Goal: Transaction & Acquisition: Download file/media

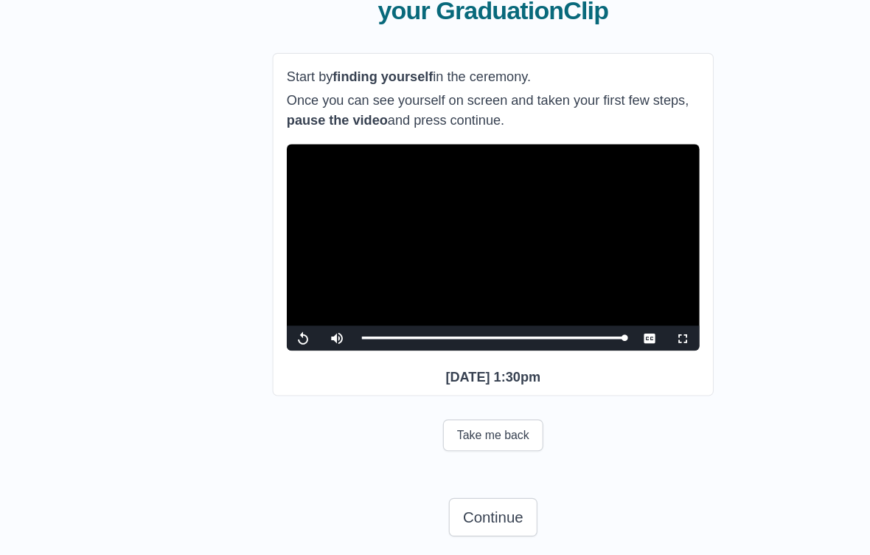
scroll to position [108, 0]
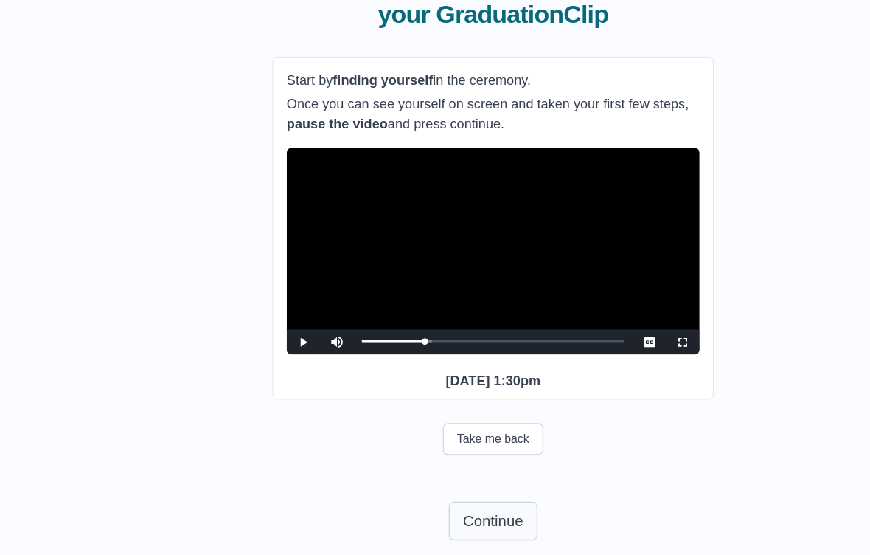
click at [450, 488] on button "Continue" at bounding box center [435, 505] width 78 height 34
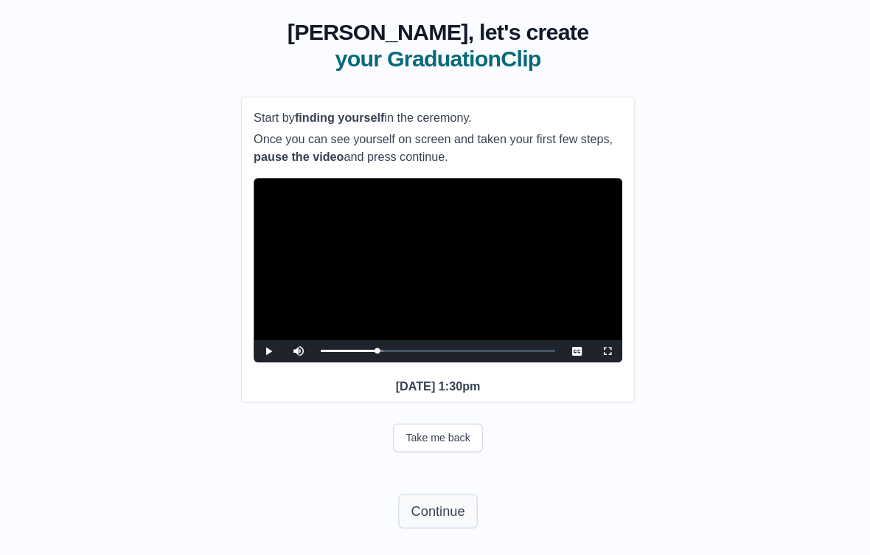
scroll to position [95, 0]
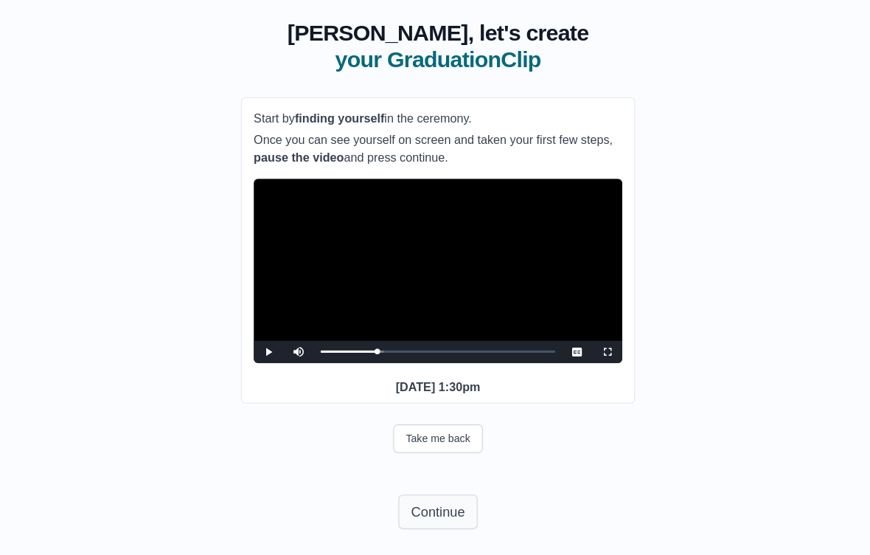
click at [440, 522] on button "Continue" at bounding box center [435, 505] width 78 height 34
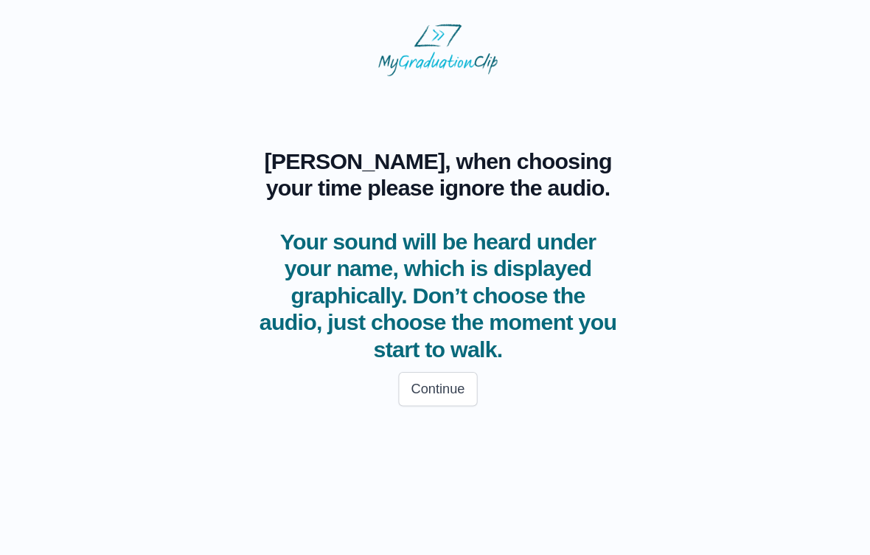
scroll to position [0, 0]
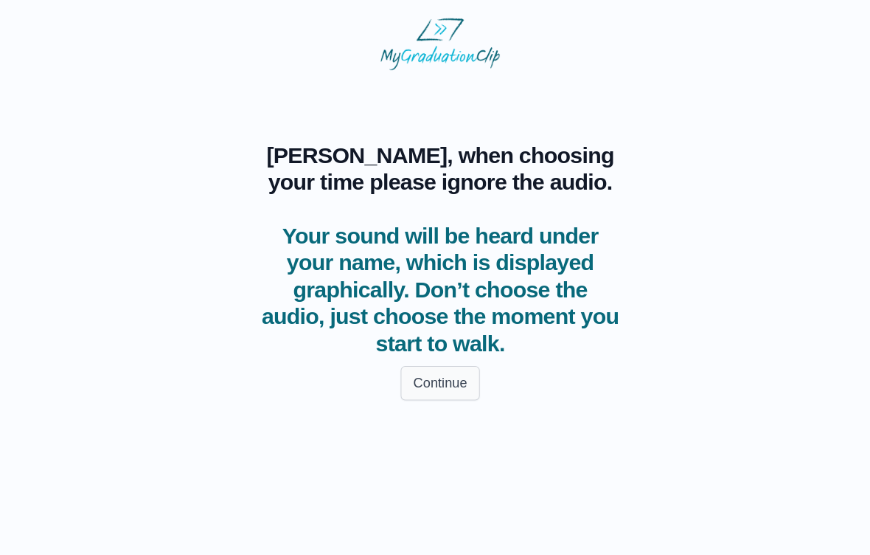
click at [423, 372] on button "Continue" at bounding box center [435, 384] width 78 height 34
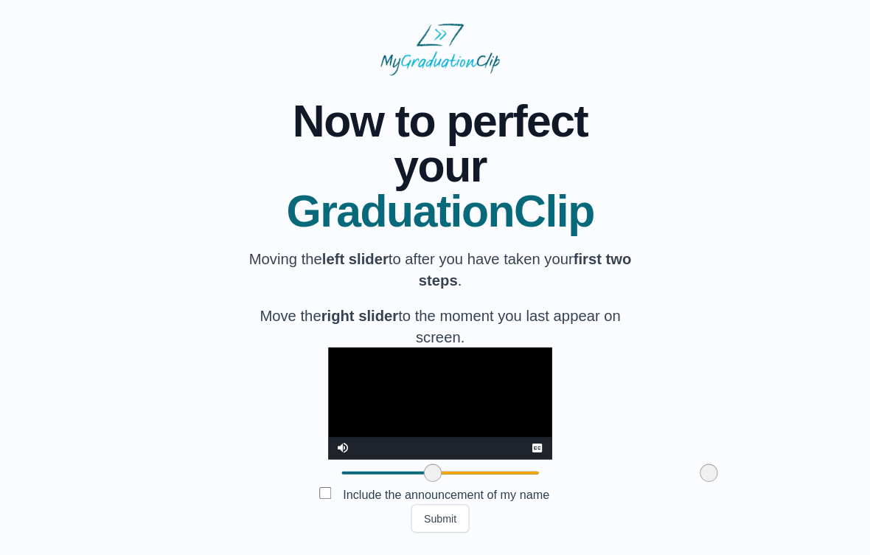
scroll to position [92, 0]
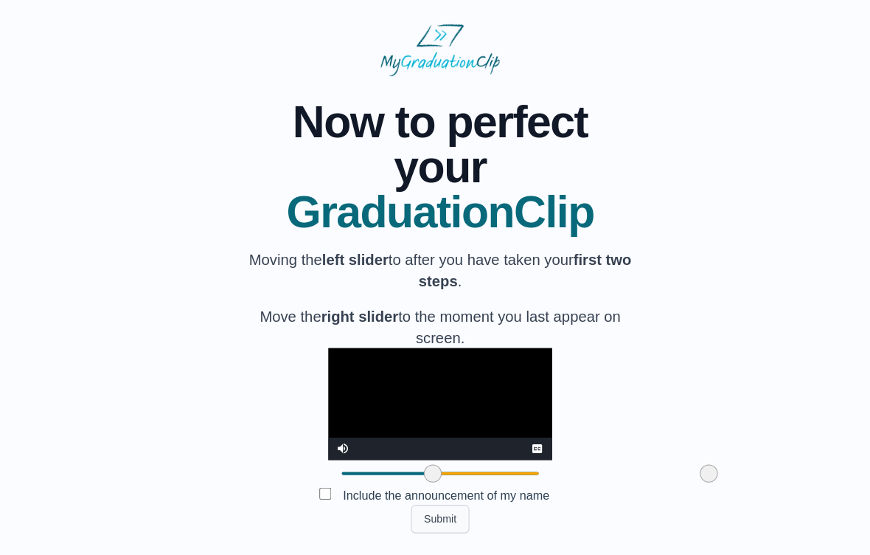
click at [444, 527] on button "Submit" at bounding box center [435, 513] width 58 height 28
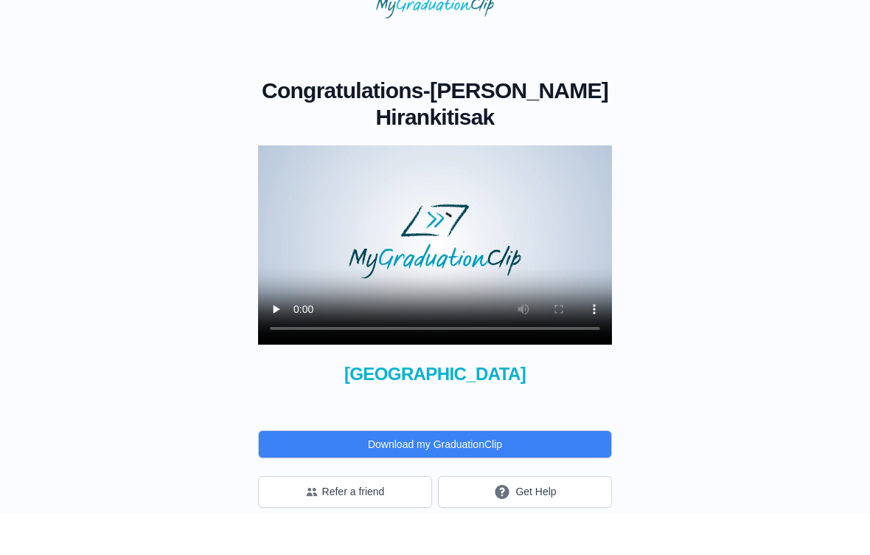
scroll to position [15, 0]
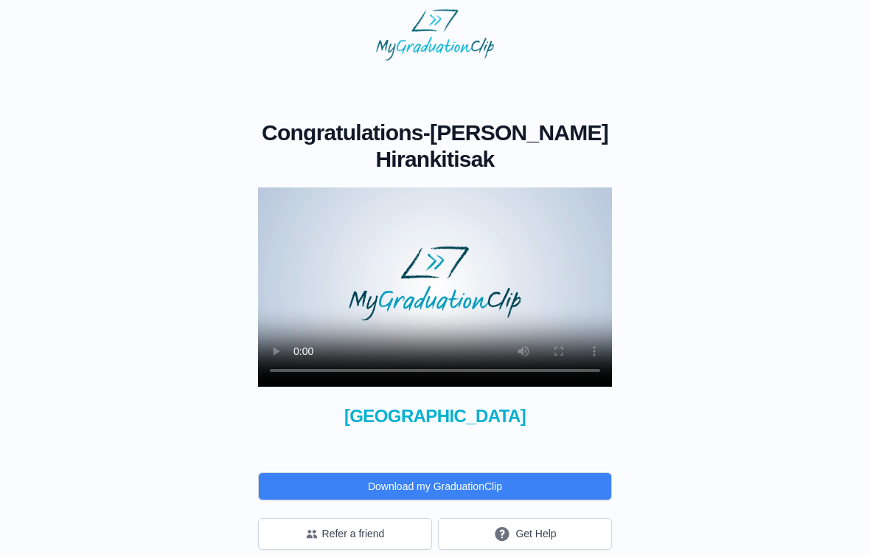
click at [428, 294] on video at bounding box center [435, 286] width 354 height 199
click at [438, 289] on video at bounding box center [435, 286] width 354 height 199
click at [579, 295] on video at bounding box center [435, 286] width 354 height 199
click at [557, 299] on video at bounding box center [435, 286] width 354 height 199
click at [273, 187] on video at bounding box center [435, 286] width 354 height 199
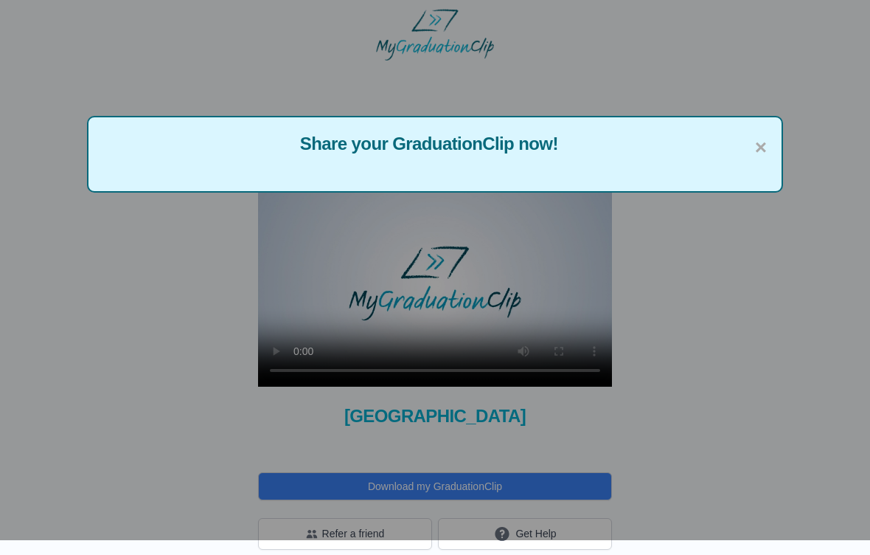
click at [763, 145] on span "×" at bounding box center [761, 147] width 12 height 31
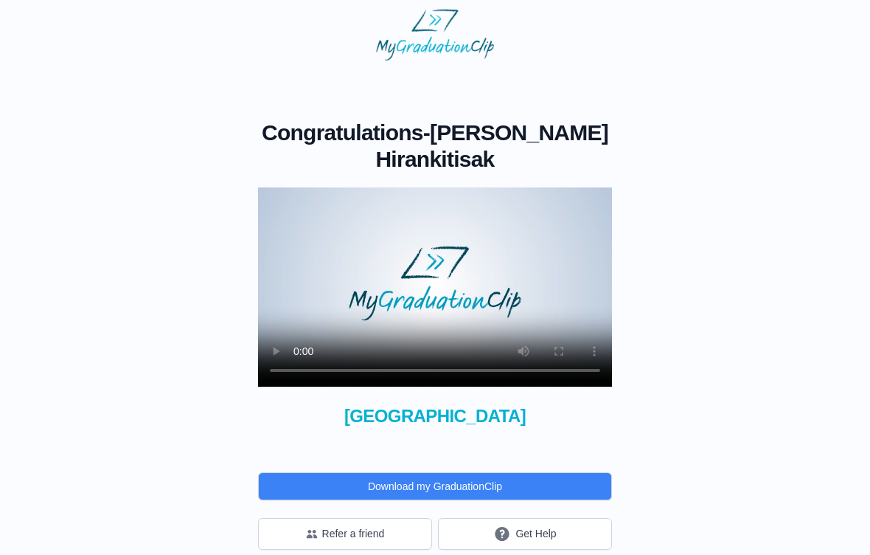
click at [584, 481] on button "Download my GraduationClip" at bounding box center [435, 486] width 354 height 28
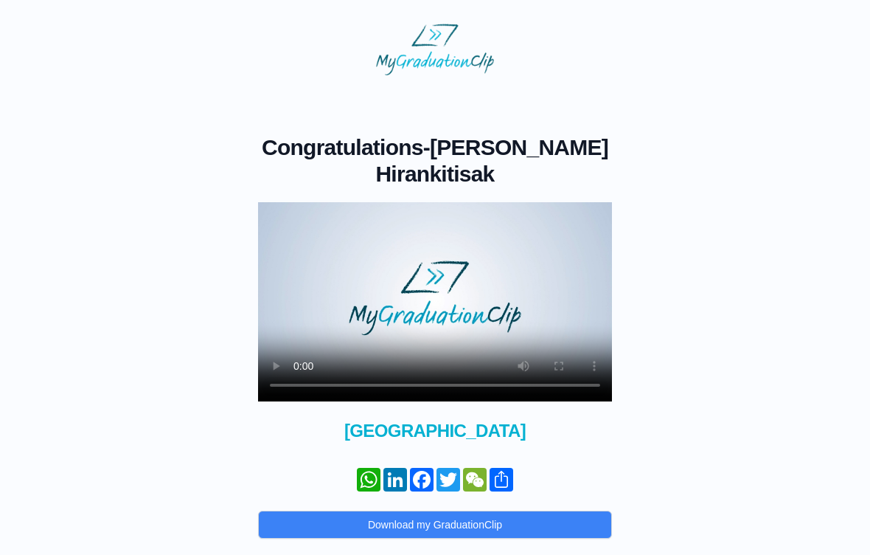
click at [593, 381] on video at bounding box center [435, 301] width 354 height 199
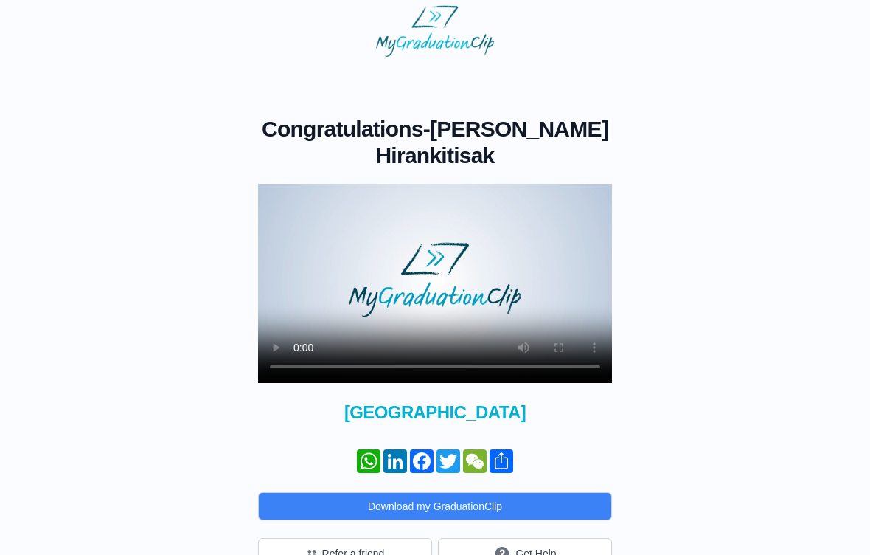
scroll to position [38, 0]
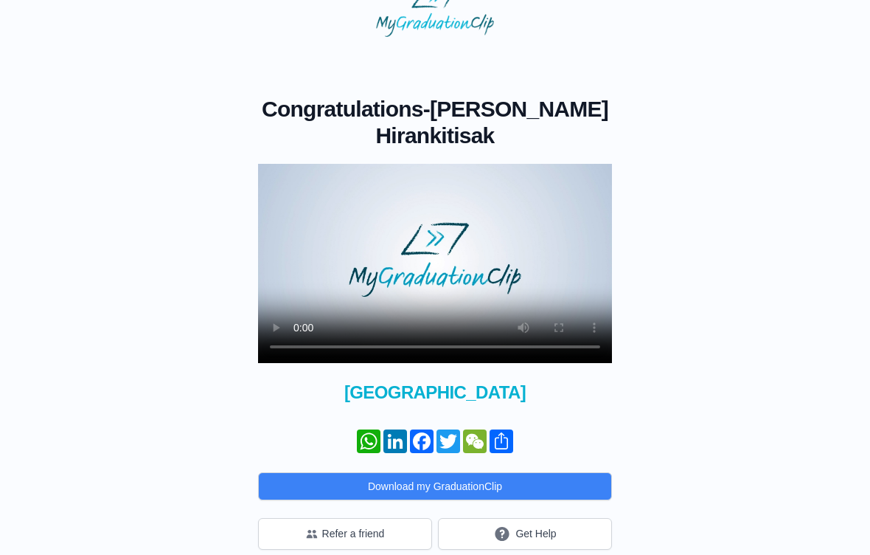
click at [432, 261] on video at bounding box center [435, 263] width 354 height 199
click at [428, 263] on video at bounding box center [435, 263] width 354 height 199
click at [552, 476] on button "Download my GraduationClip" at bounding box center [435, 486] width 354 height 28
